Goal: Check status: Check status

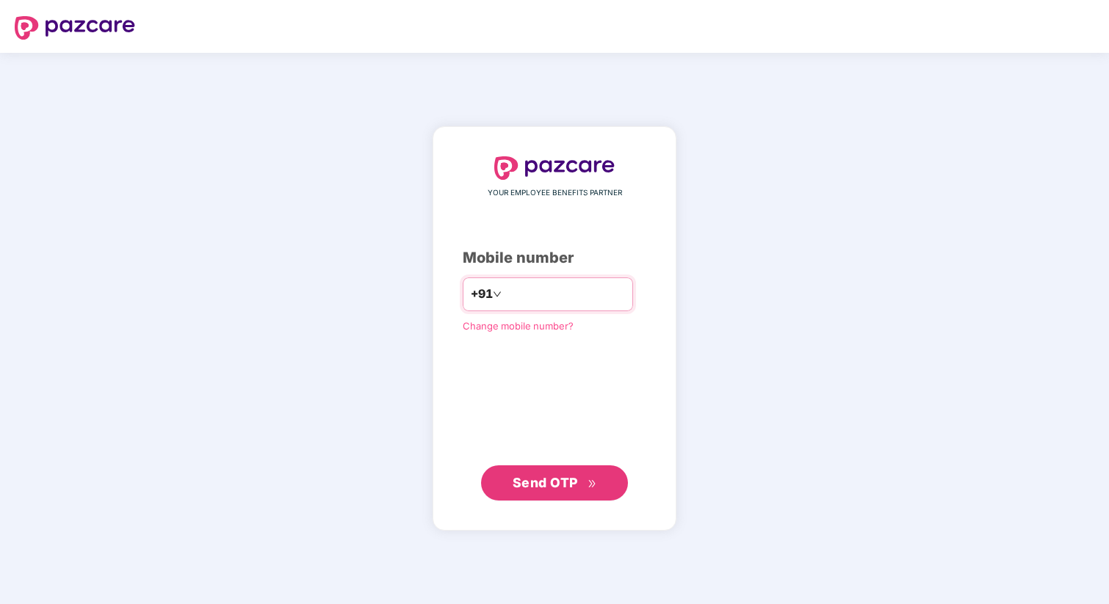
click at [516, 293] on input "number" at bounding box center [565, 295] width 120 height 24
type input "**********"
click at [519, 494] on button "Send OTP" at bounding box center [554, 483] width 147 height 35
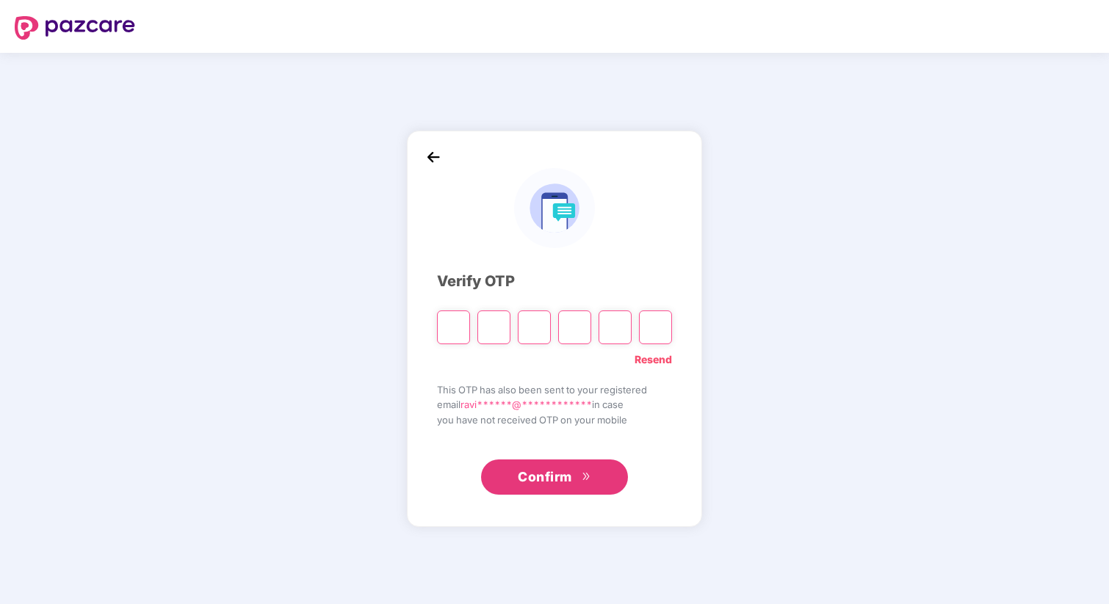
type input "*"
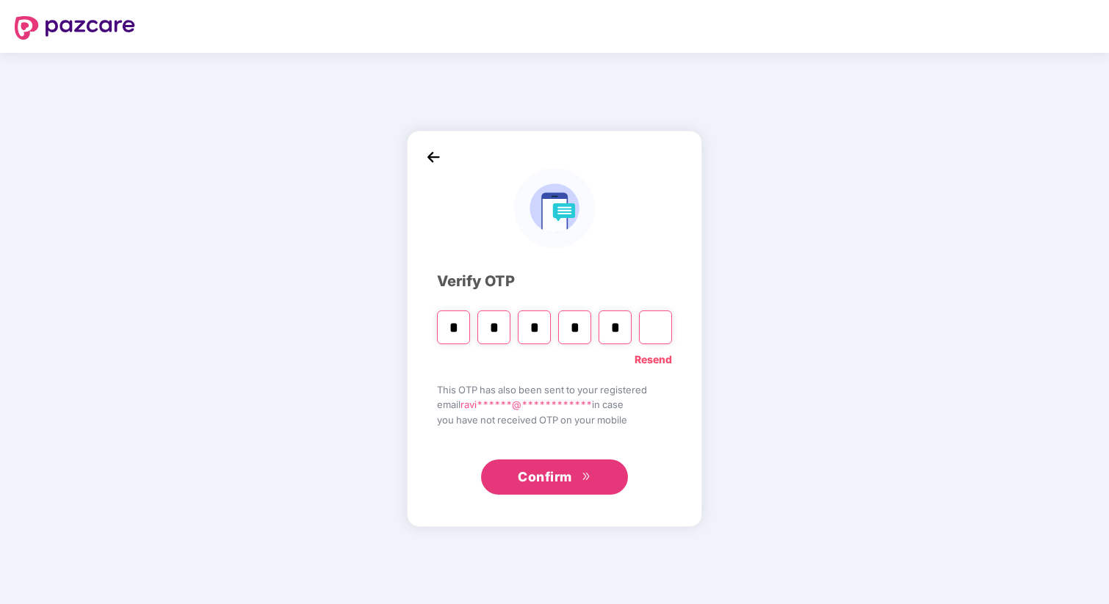
type input "*"
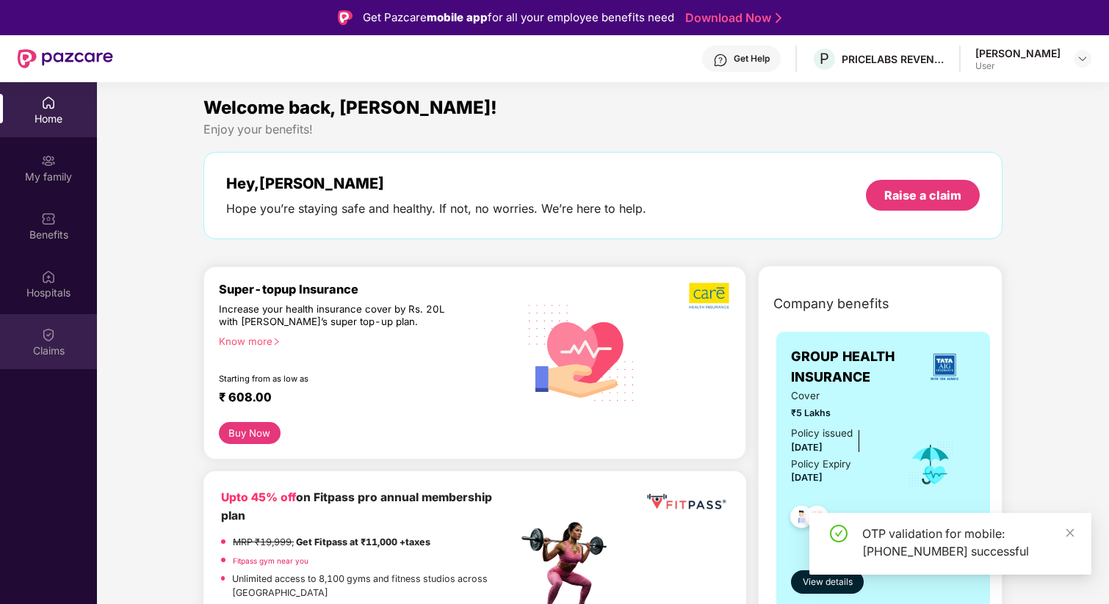
click at [60, 325] on div "Claims" at bounding box center [48, 341] width 97 height 55
